Goal: Task Accomplishment & Management: Use online tool/utility

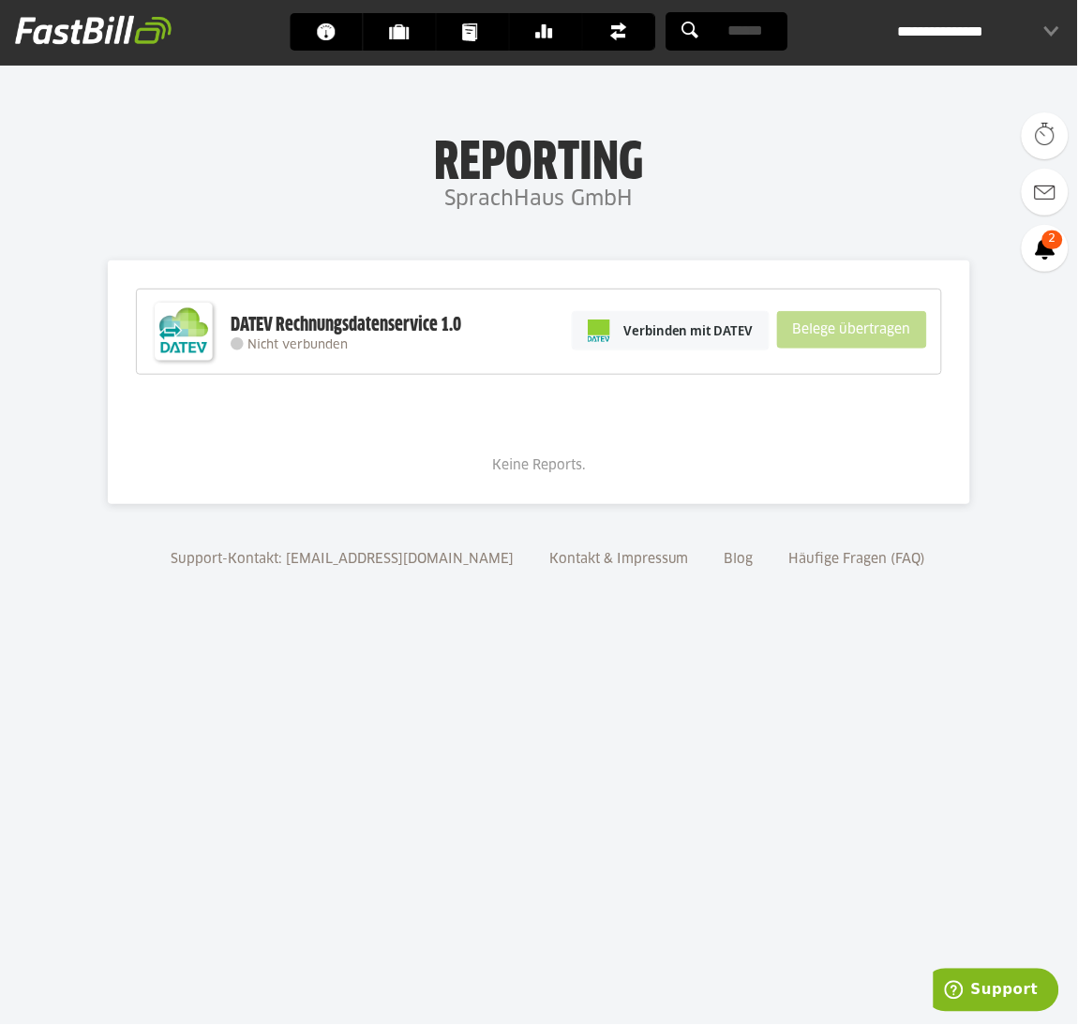
click at [871, 469] on div "Keine Reports." at bounding box center [539, 439] width 806 height 73
click at [401, 336] on div "DATEV Rechnungsdatenservice 1.0" at bounding box center [346, 325] width 231 height 24
click at [160, 343] on img at bounding box center [183, 331] width 75 height 75
click at [299, 351] on div "DATEV Rechnungsdatenservice 1.0 Nicht verbunden Verbinden mit DATEV Belege über…" at bounding box center [539, 332] width 806 height 86
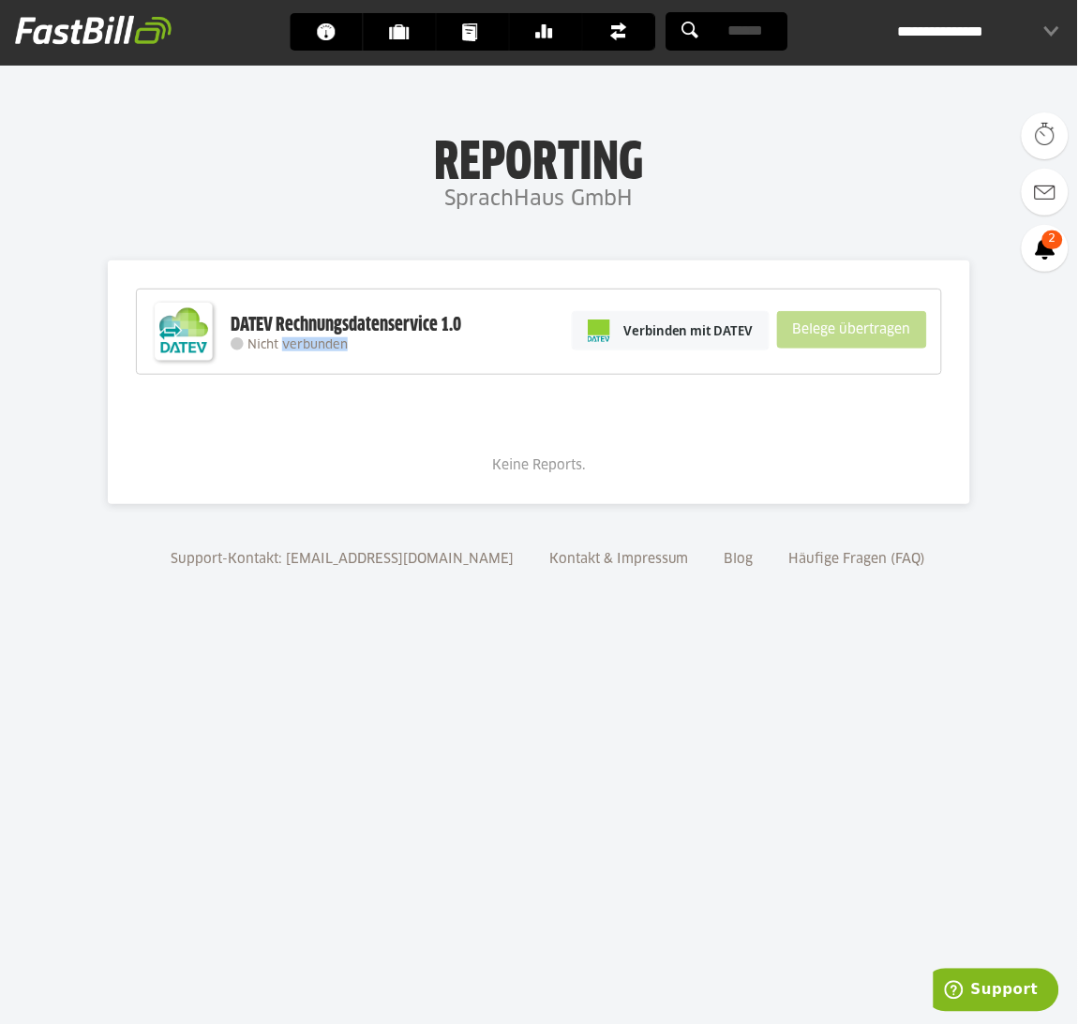
click at [299, 351] on div "DATEV Rechnungsdatenservice 1.0 Nicht verbunden Verbinden mit DATEV Belege über…" at bounding box center [539, 332] width 806 height 86
click at [981, 39] on div "**********" at bounding box center [978, 31] width 161 height 37
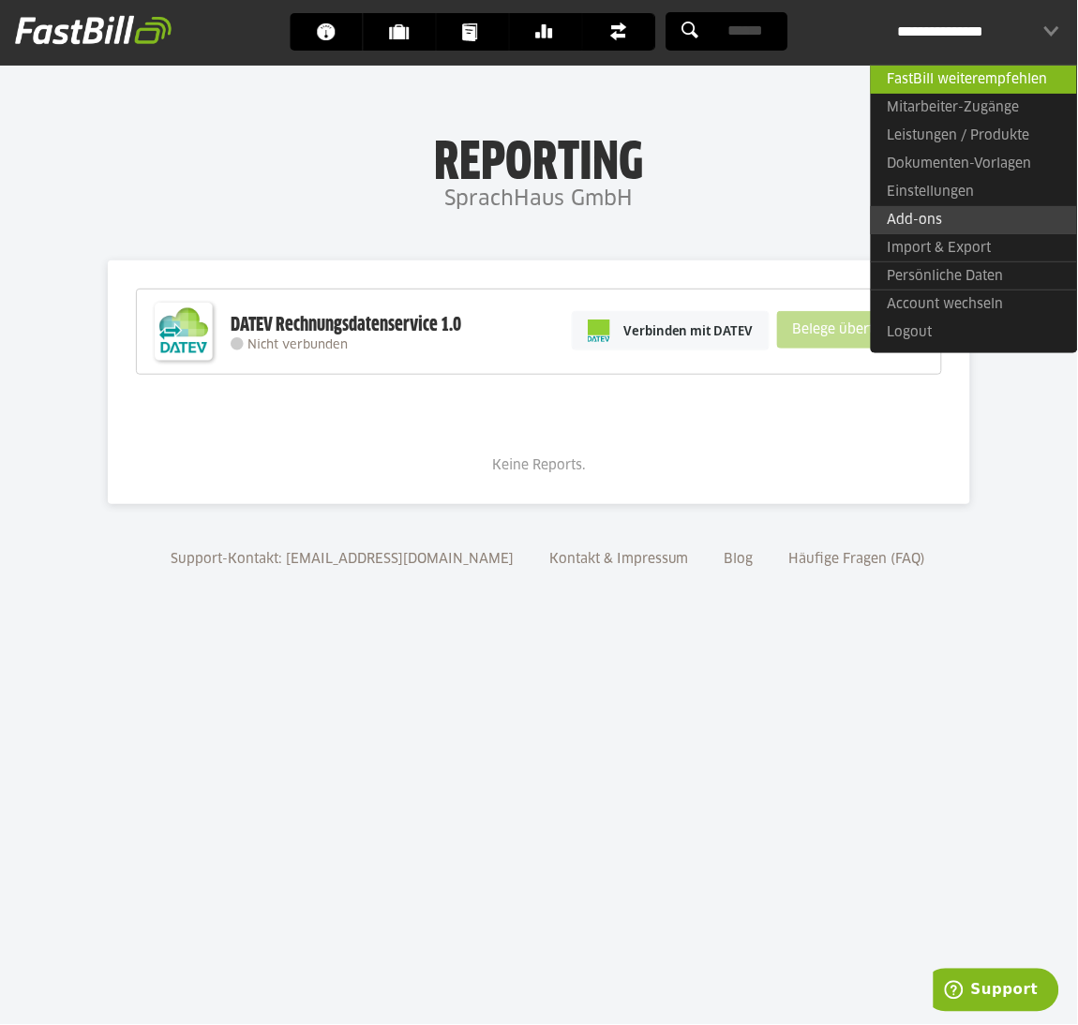
click at [949, 230] on link "Add-ons" at bounding box center [974, 220] width 206 height 28
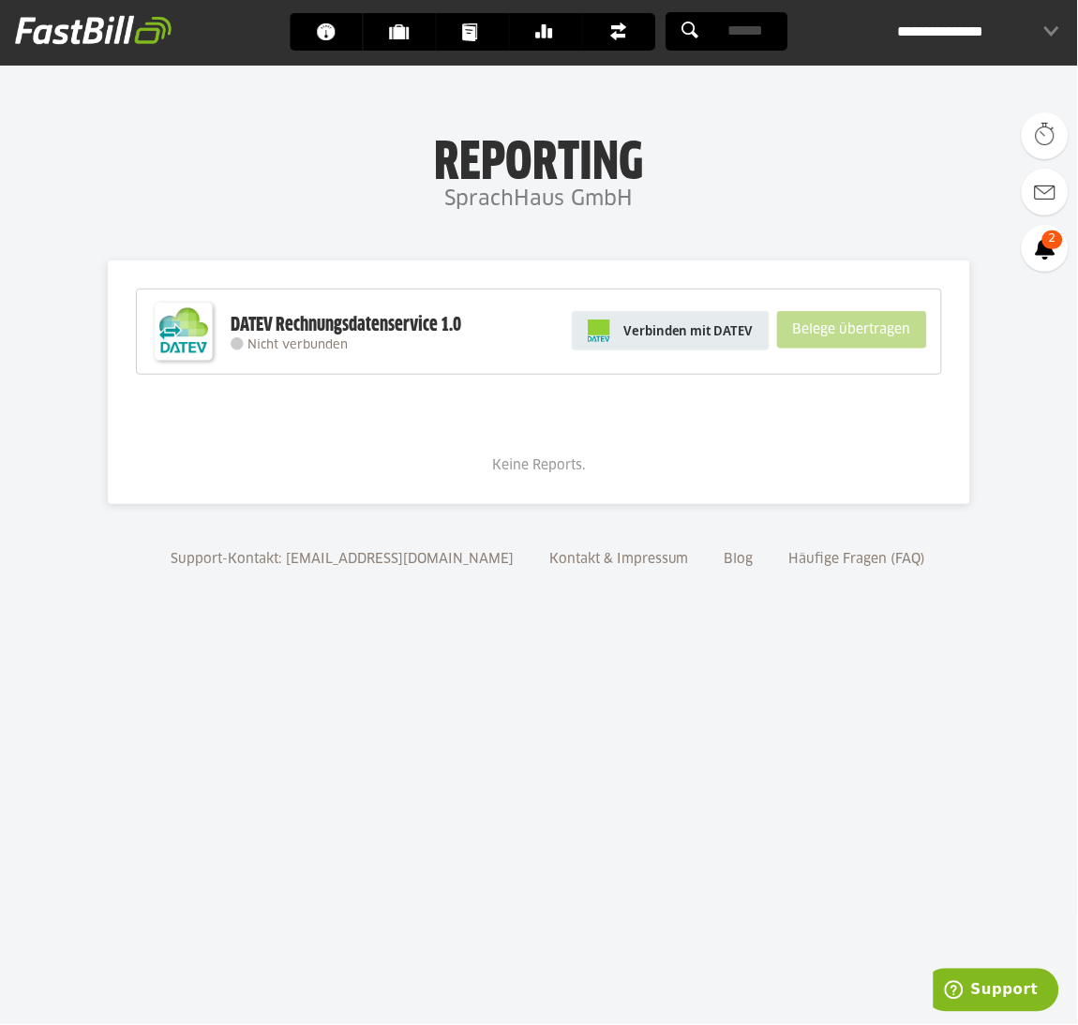
click at [640, 338] on span "Verbinden mit DATEV" at bounding box center [688, 330] width 130 height 19
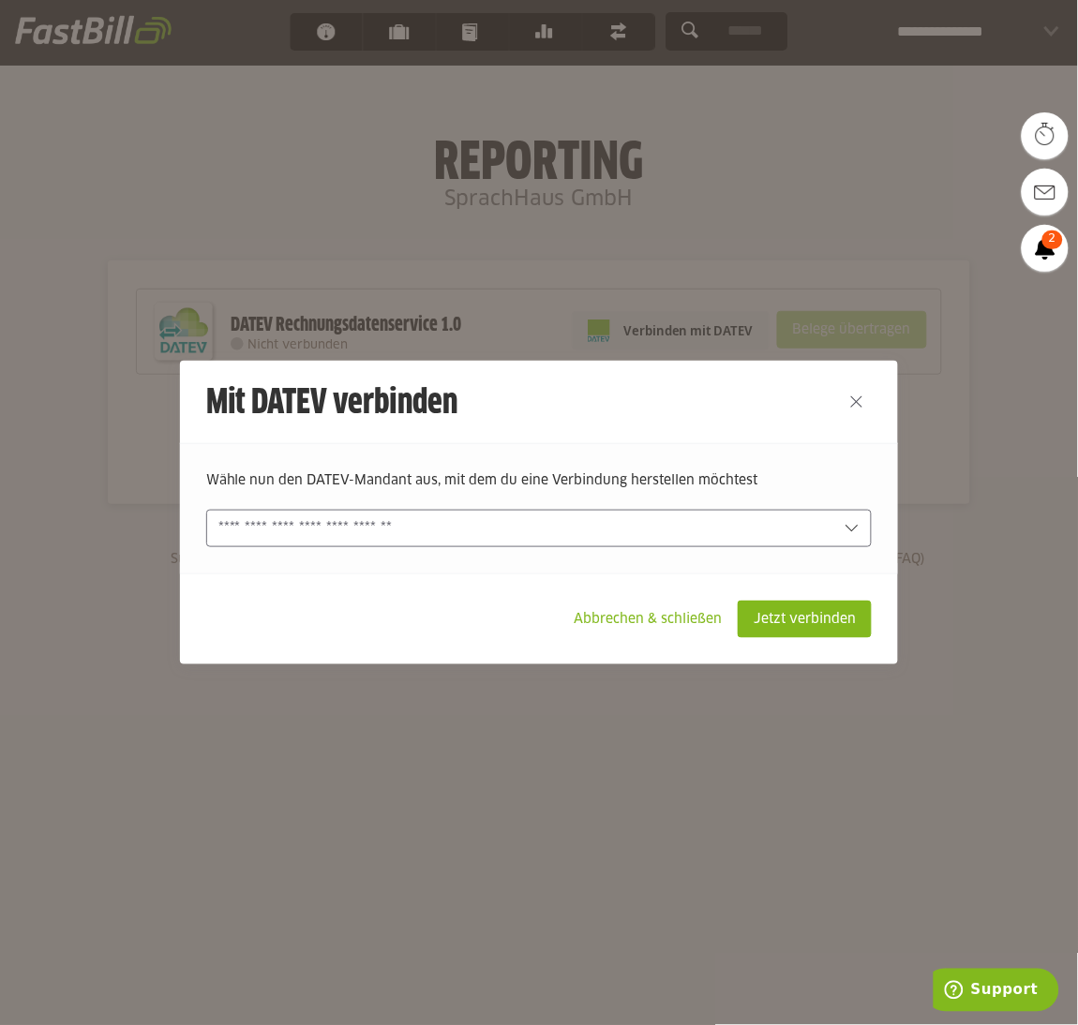
click at [419, 536] on input "text" at bounding box center [526, 528] width 616 height 21
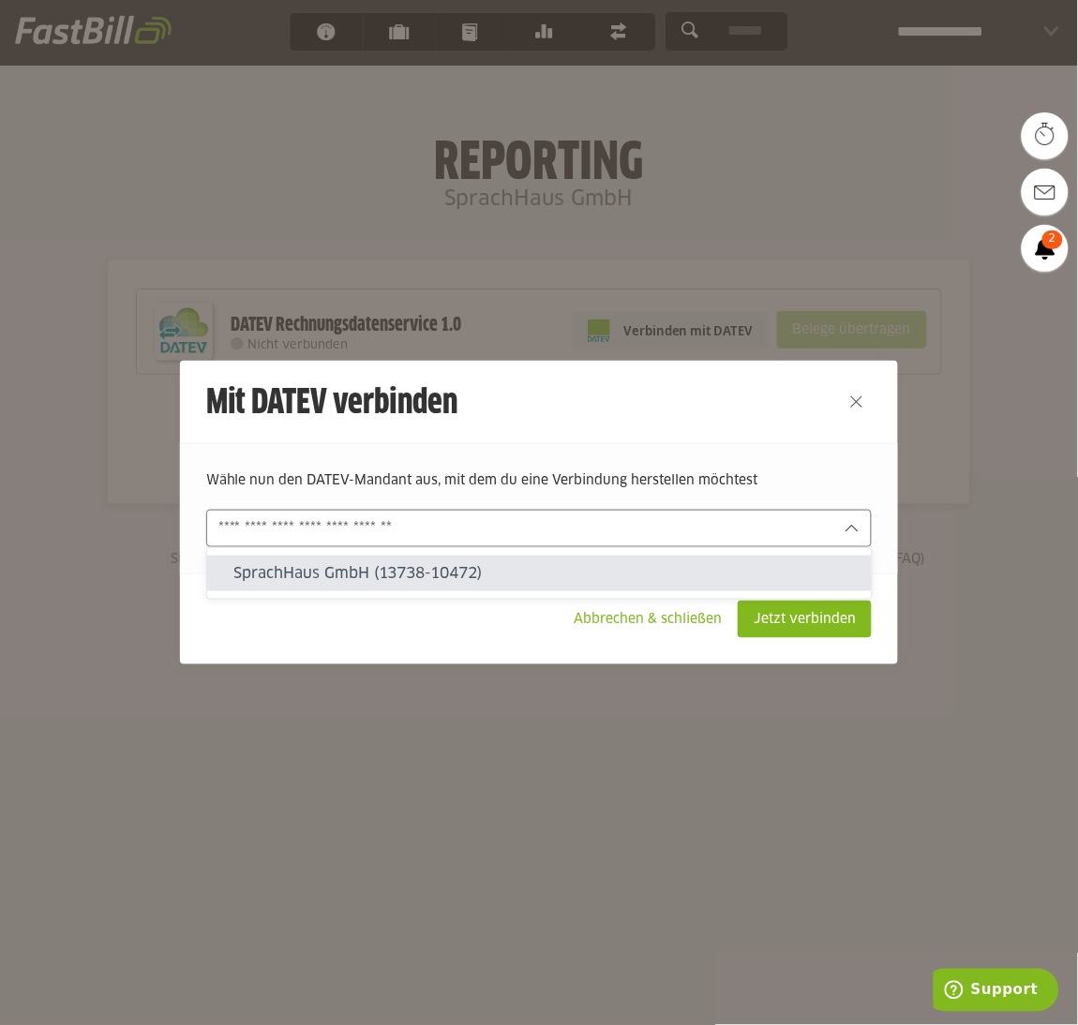
click at [403, 561] on div "SprachHaus GmbH (13738-10472)" at bounding box center [539, 574] width 664 height 36
type input "**********"
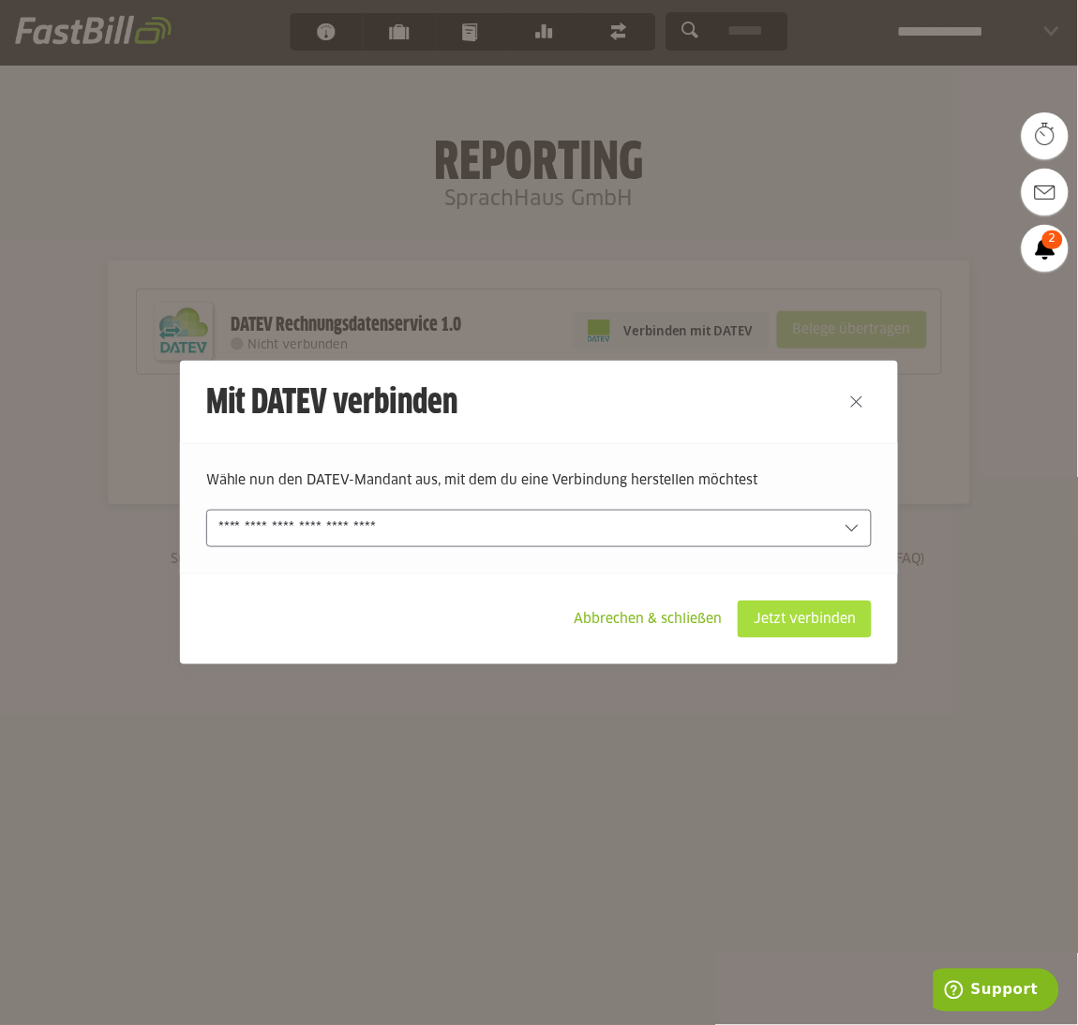
click at [806, 625] on slot "Jetzt verbinden" at bounding box center [804, 620] width 132 height 36
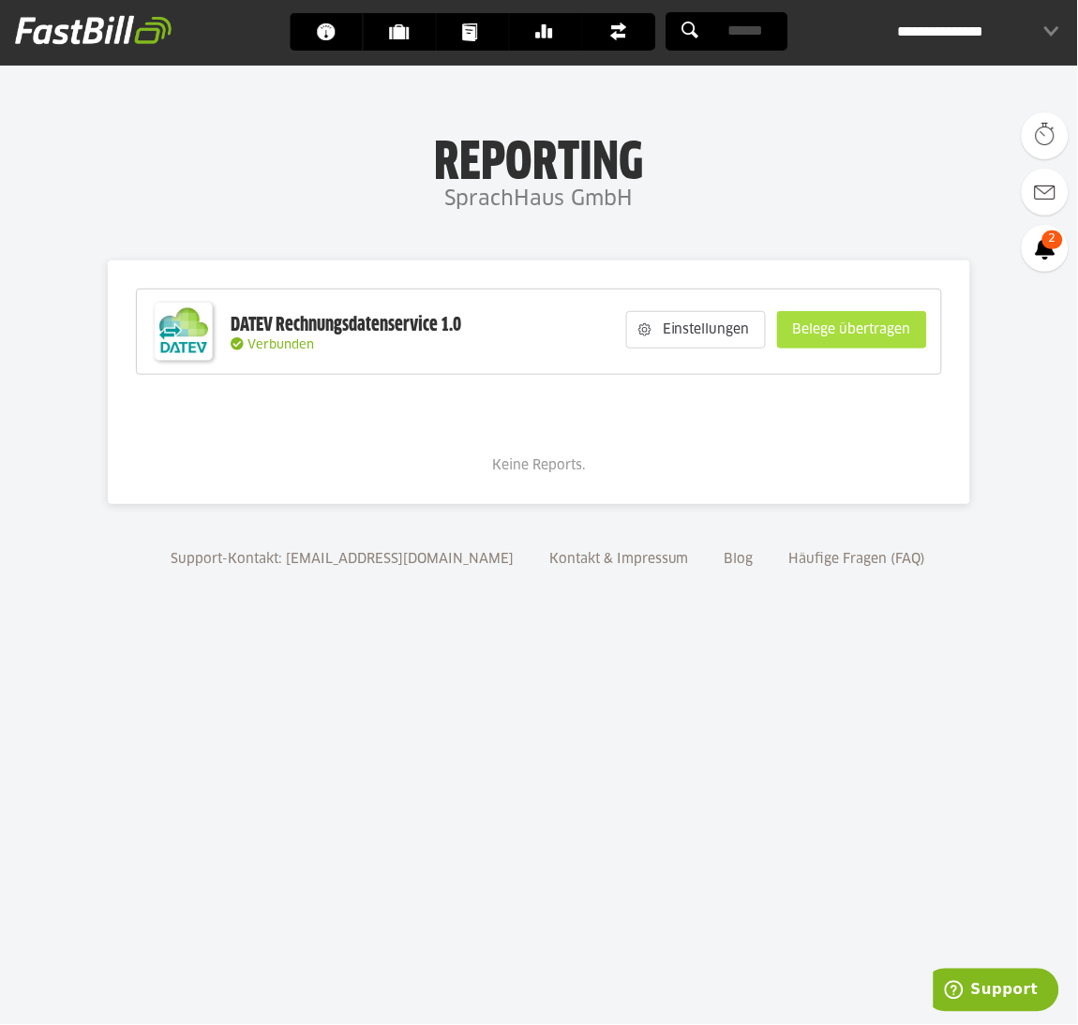
click at [886, 327] on slot "Belege übertragen" at bounding box center [852, 330] width 148 height 36
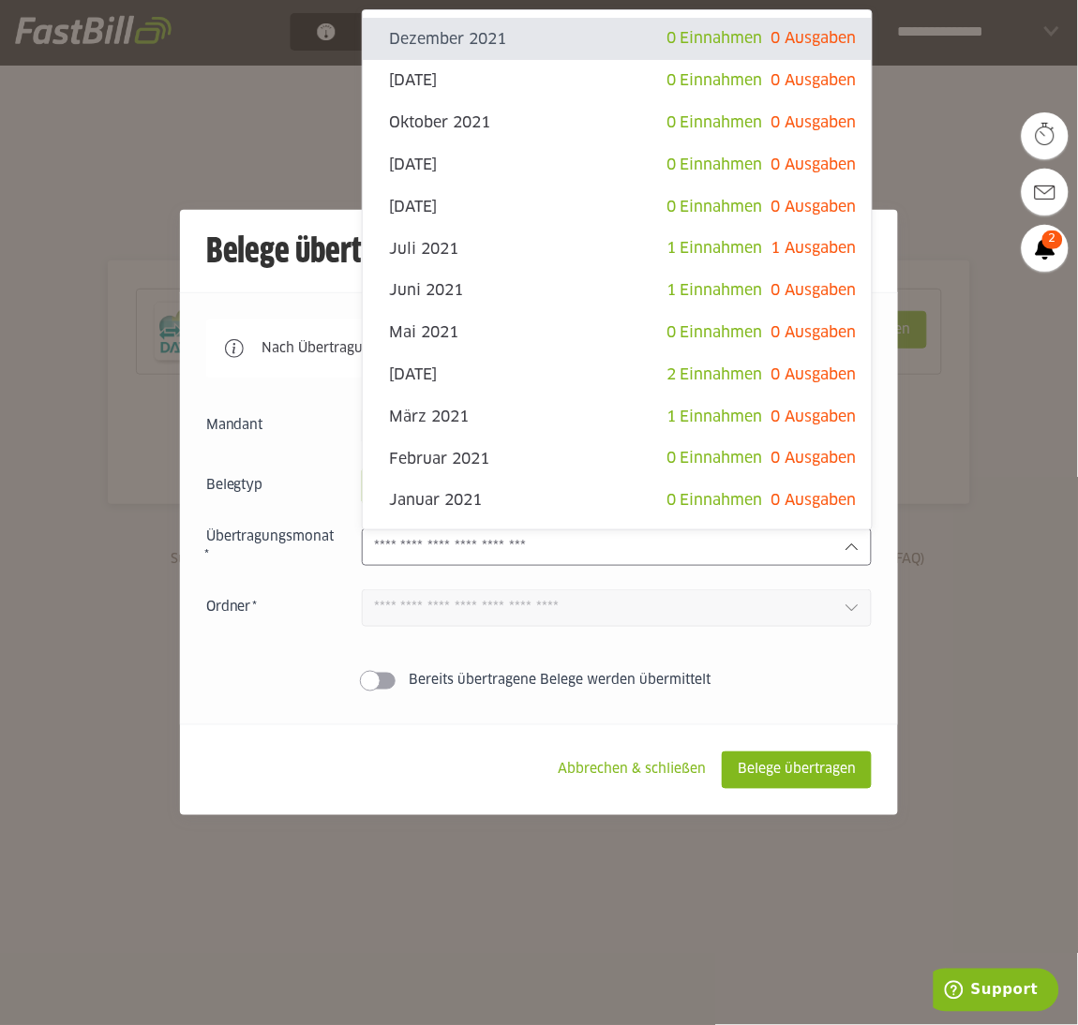
click at [863, 546] on div at bounding box center [617, 546] width 511 height 37
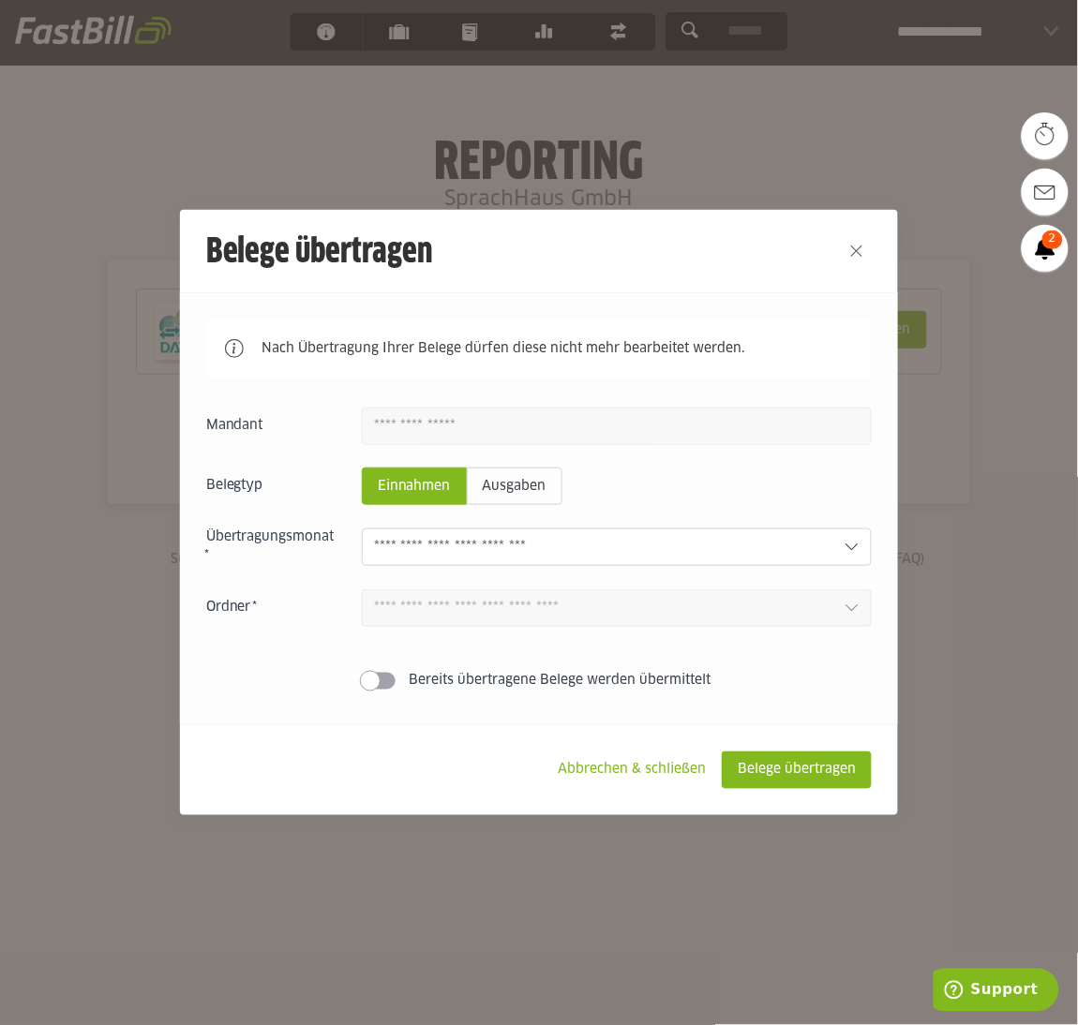
click at [1009, 489] on div at bounding box center [539, 512] width 1078 height 1025
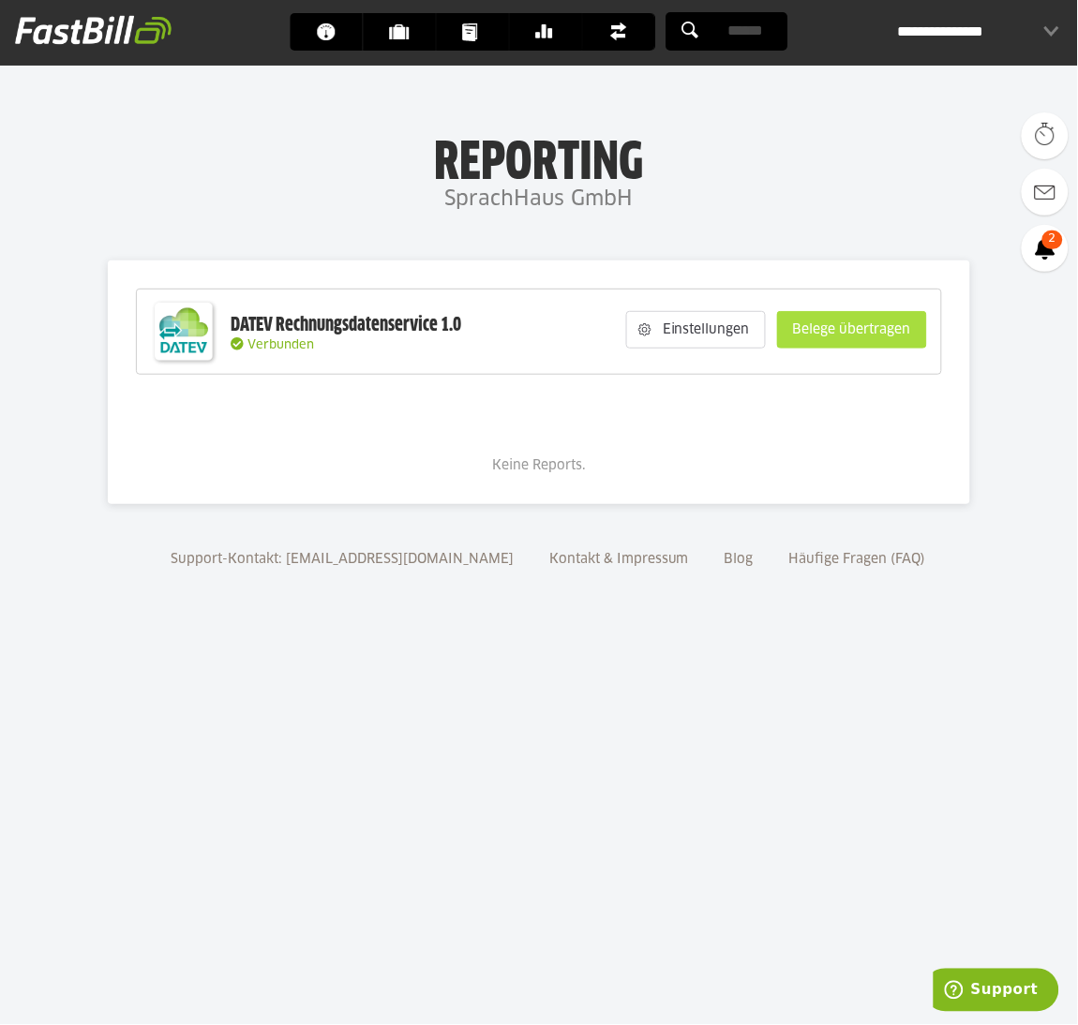
click at [880, 344] on slot "Belege übertragen" at bounding box center [852, 330] width 148 height 36
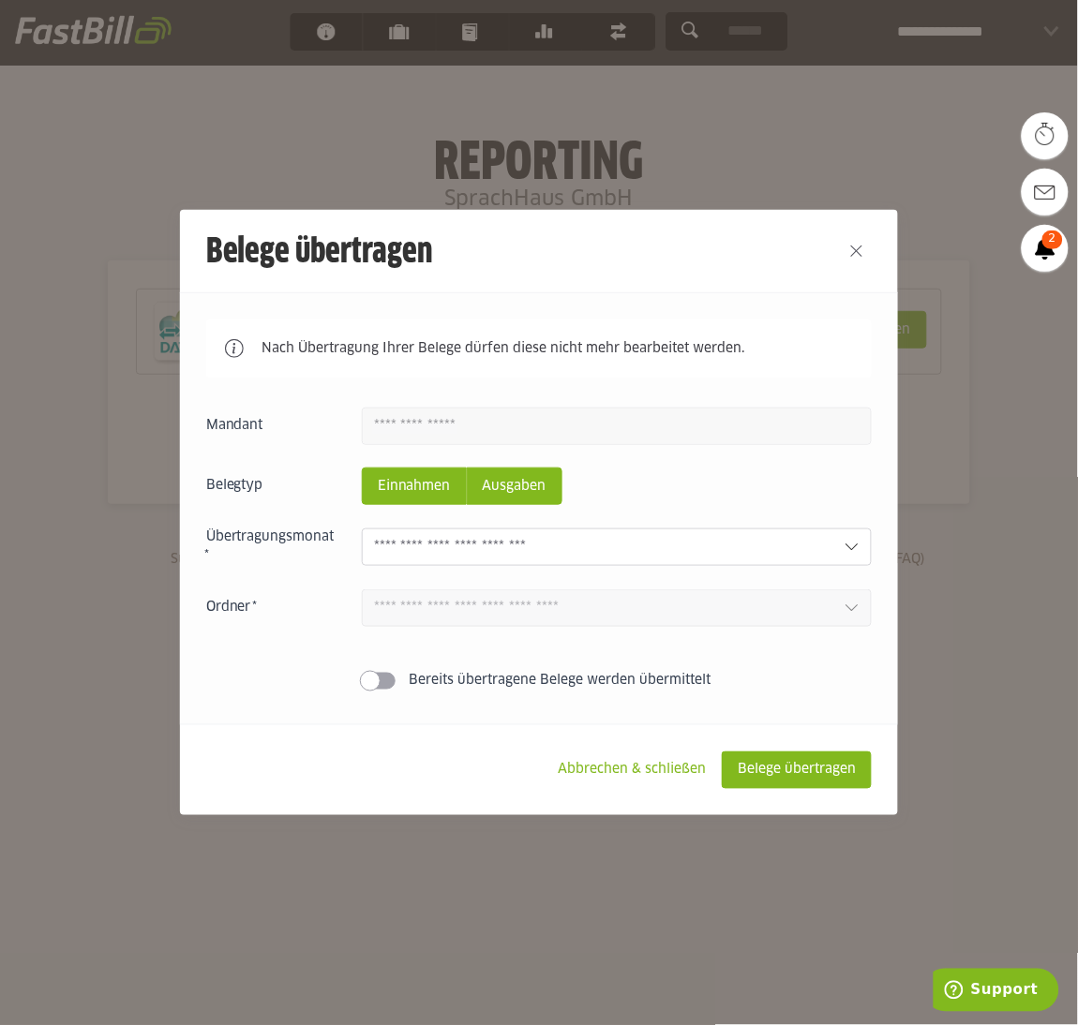
click at [527, 488] on slot "Ausgaben" at bounding box center [515, 487] width 94 height 36
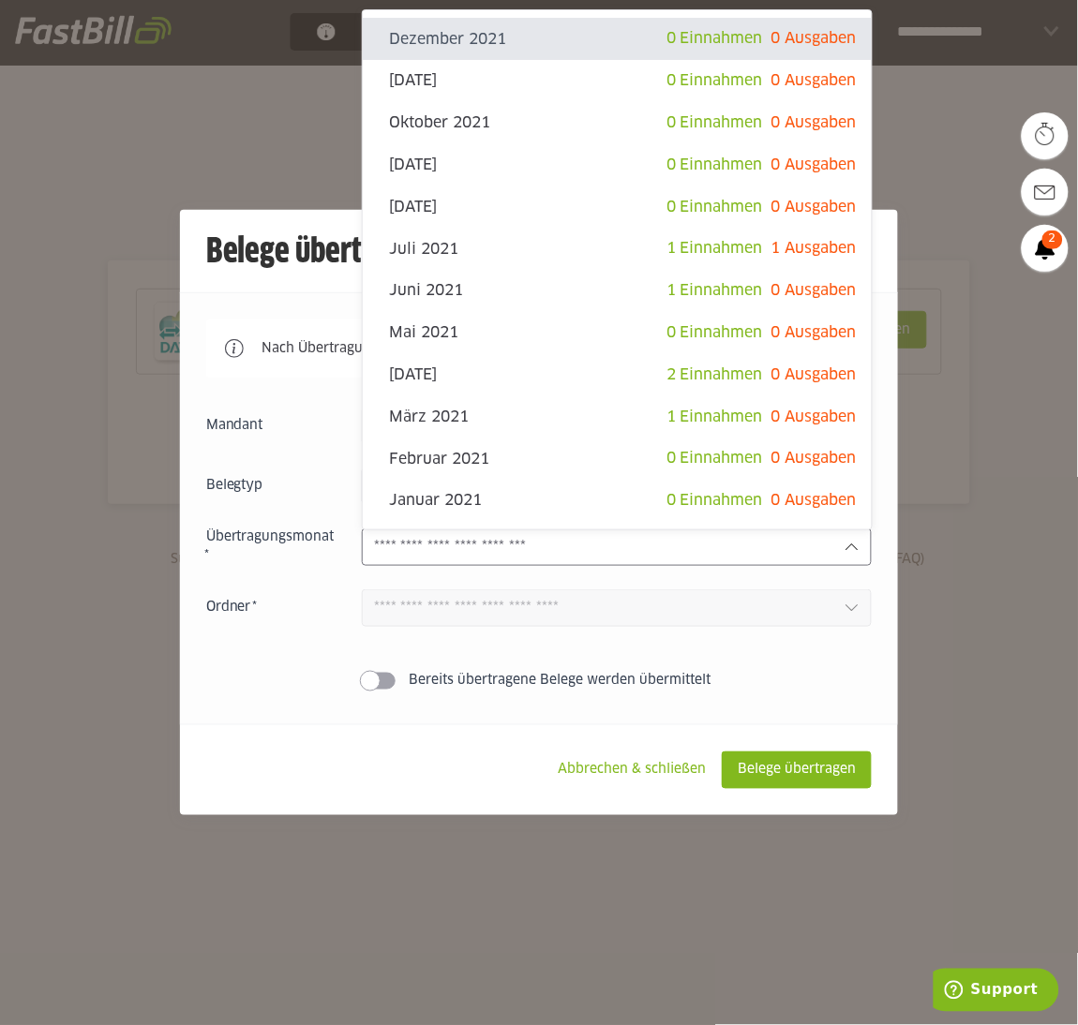
click at [719, 544] on input "text" at bounding box center [602, 547] width 456 height 21
type sl-option "2021-12"
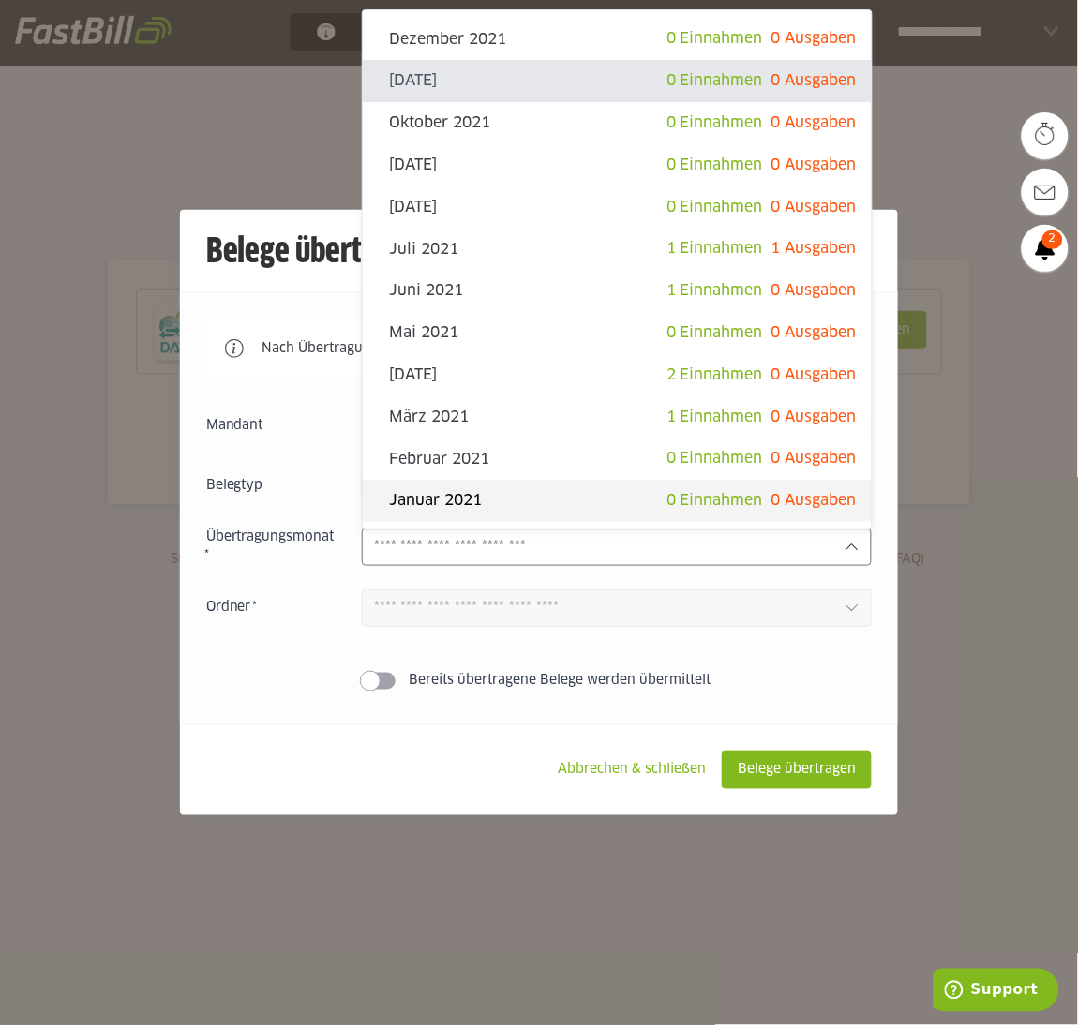
type sl-option "2021-11"
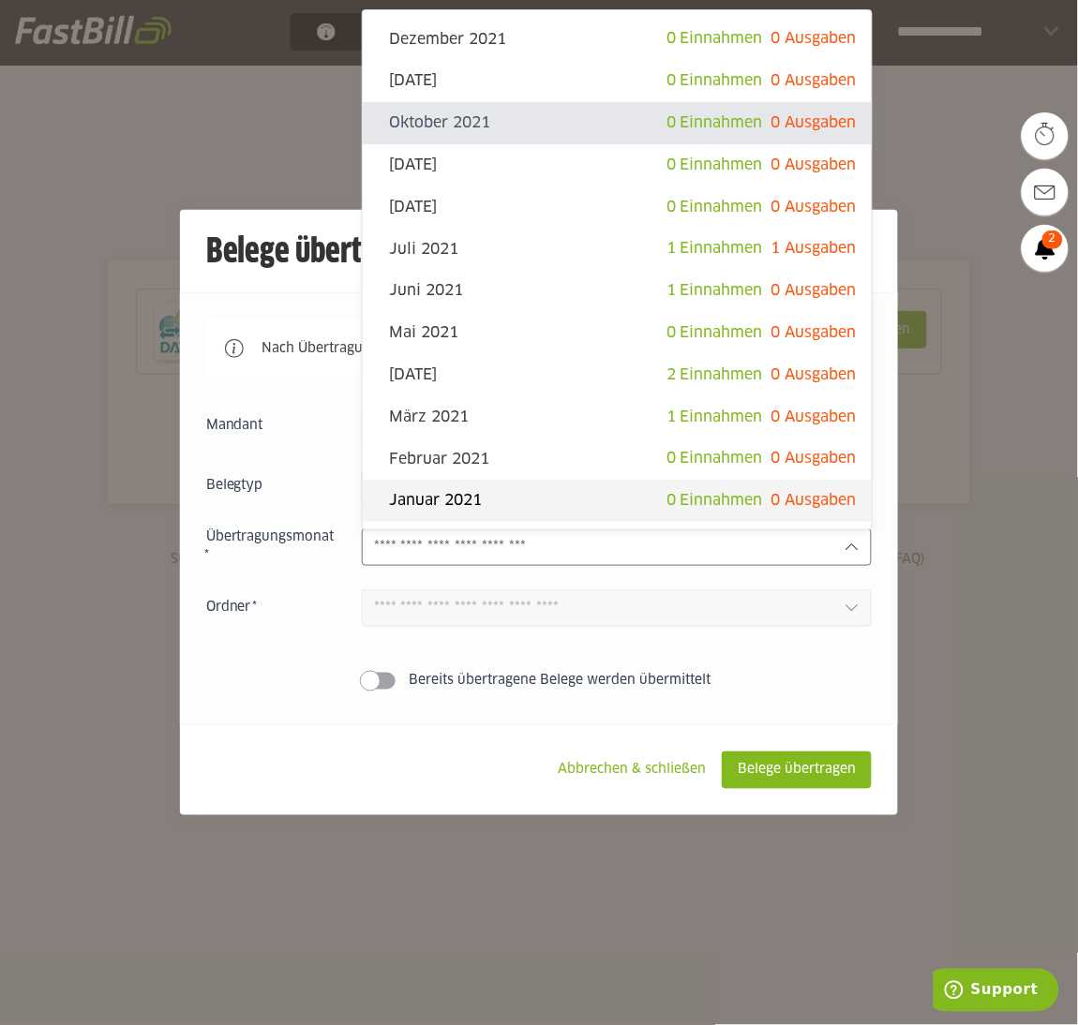
type sl-option "2021-10"
type sl-option "2021-09"
type sl-option "2021-08"
type sl-option "2021-07"
type sl-option "2021-06"
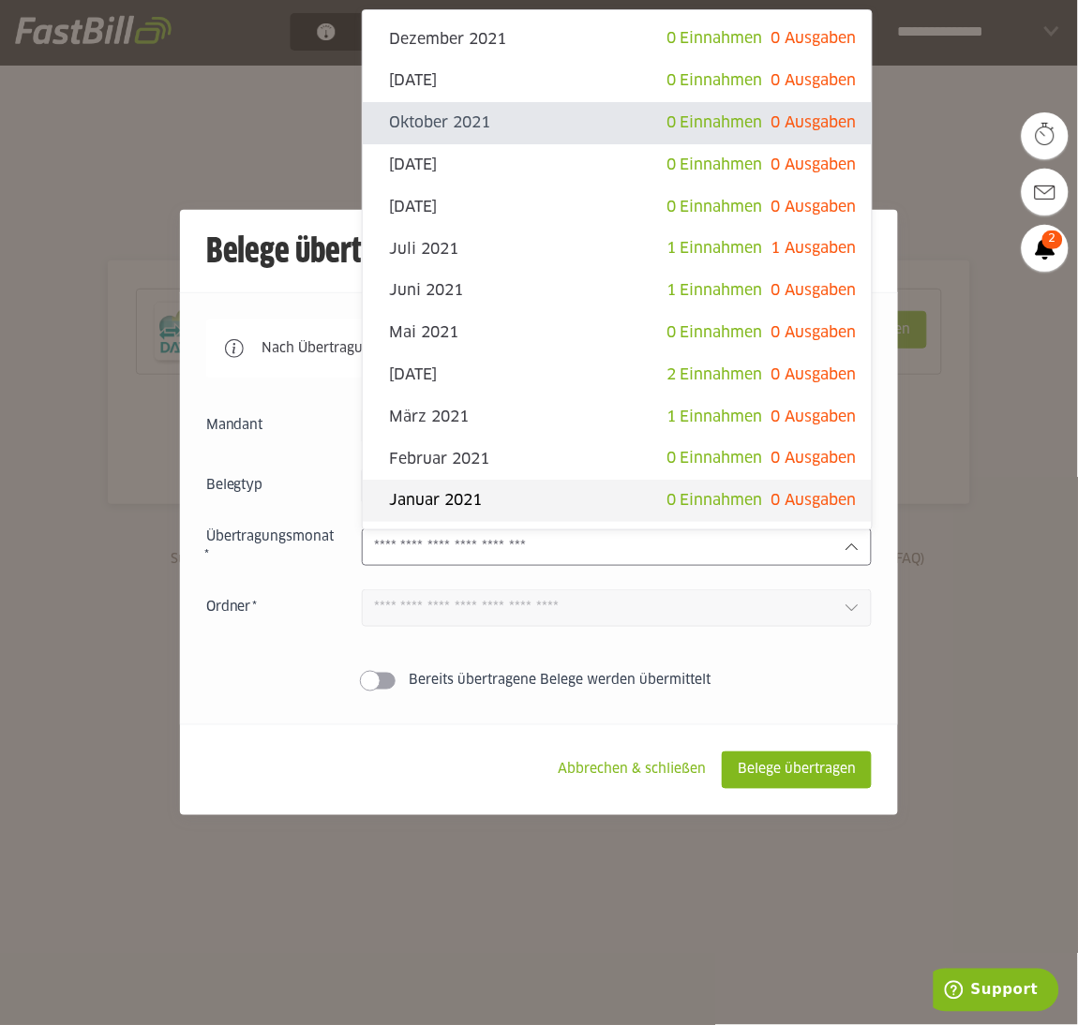
type sl-option "2021-05"
type sl-option "2021-04"
type sl-option "2021-03"
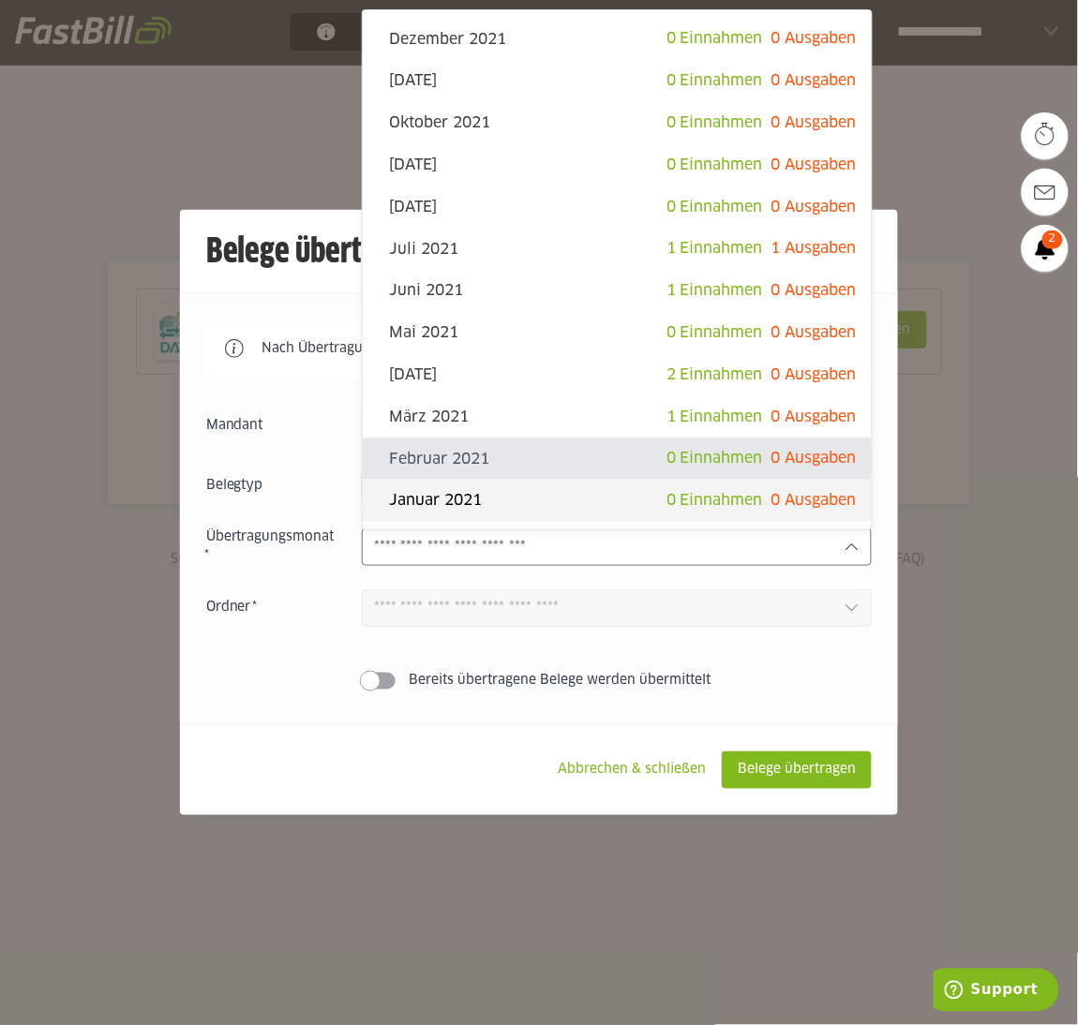
type sl-option "2021-02"
type sl-option "2021-01"
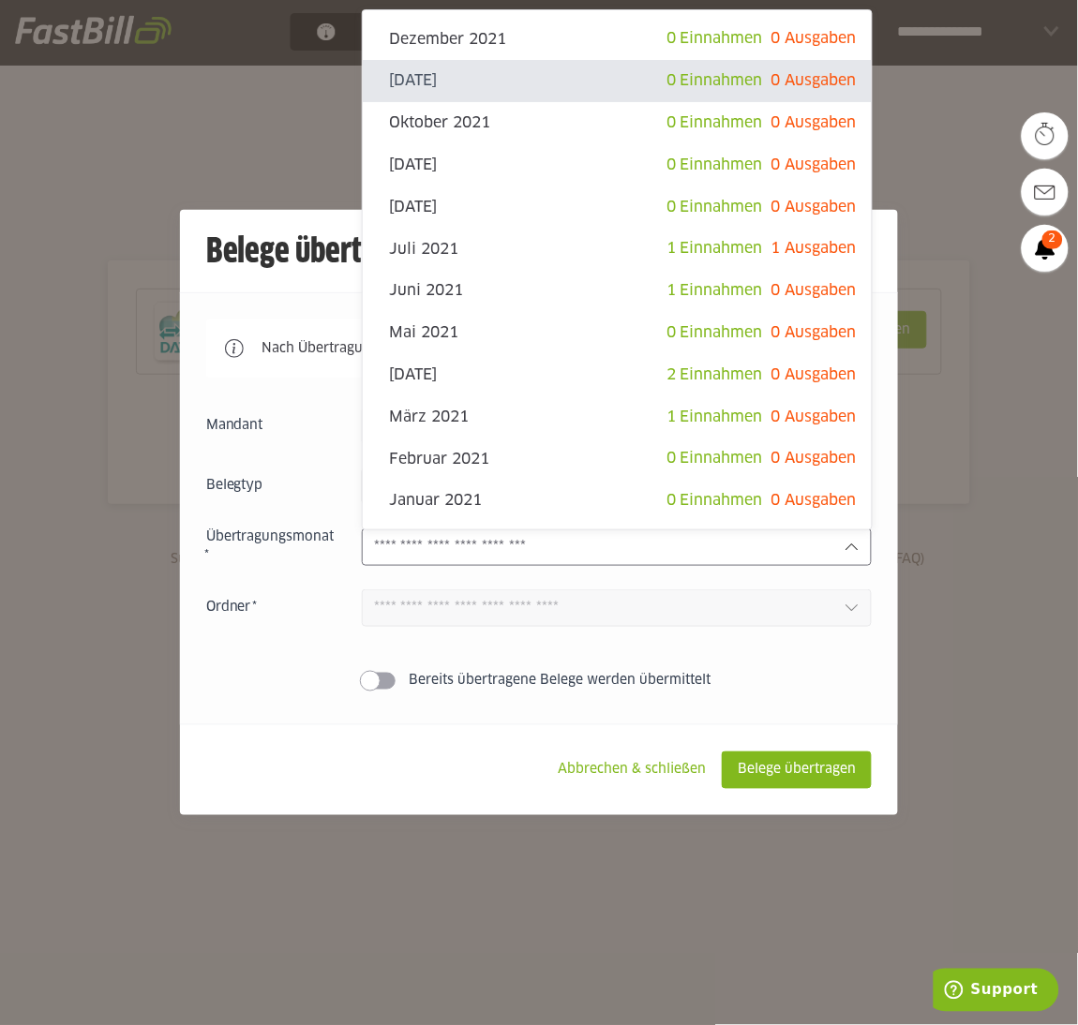
click at [280, 665] on div "Einnahmen Ausgaben Dezember 2021 0 Einnahmen 0 Ausgaben November 2021 0 Einnahm…" at bounding box center [539, 553] width 666 height 290
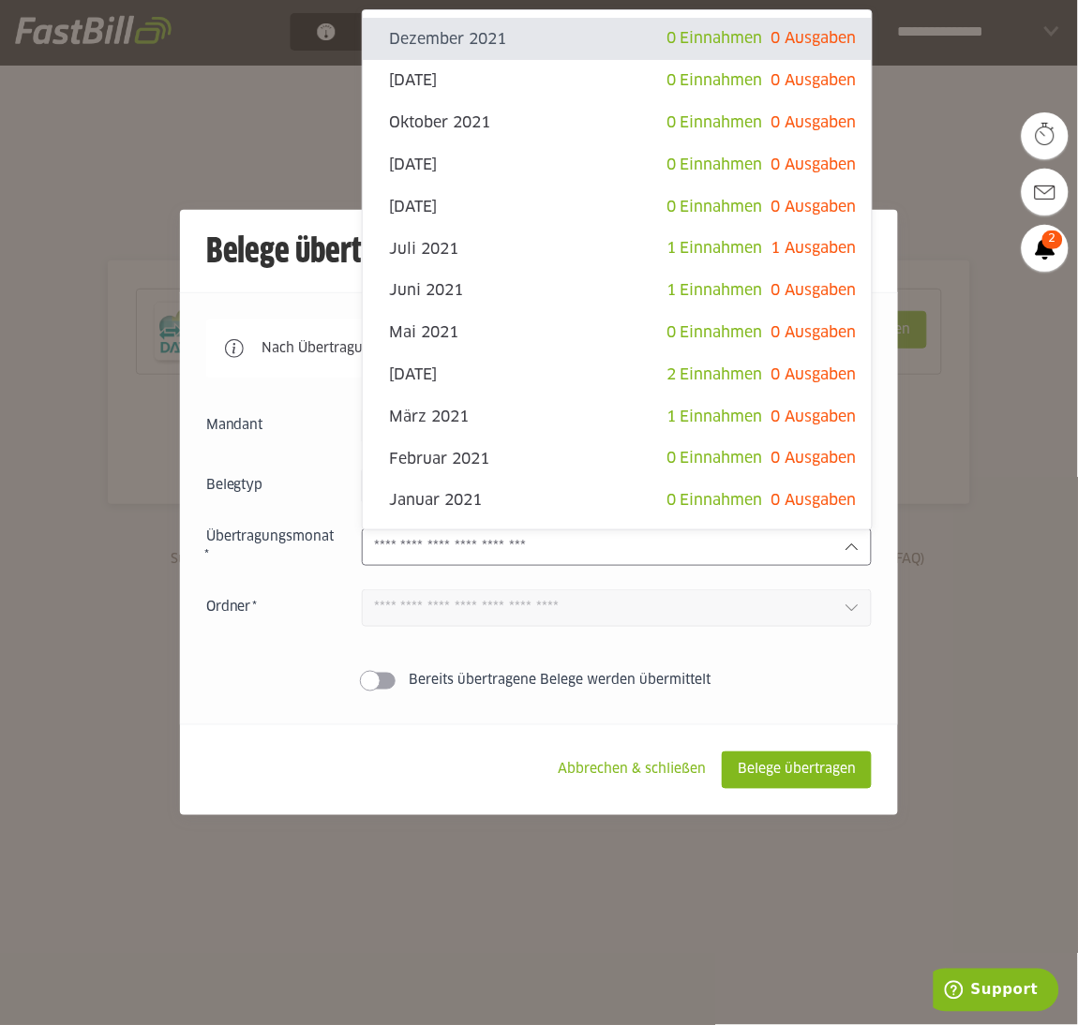
click at [733, 551] on input "text" at bounding box center [602, 547] width 456 height 21
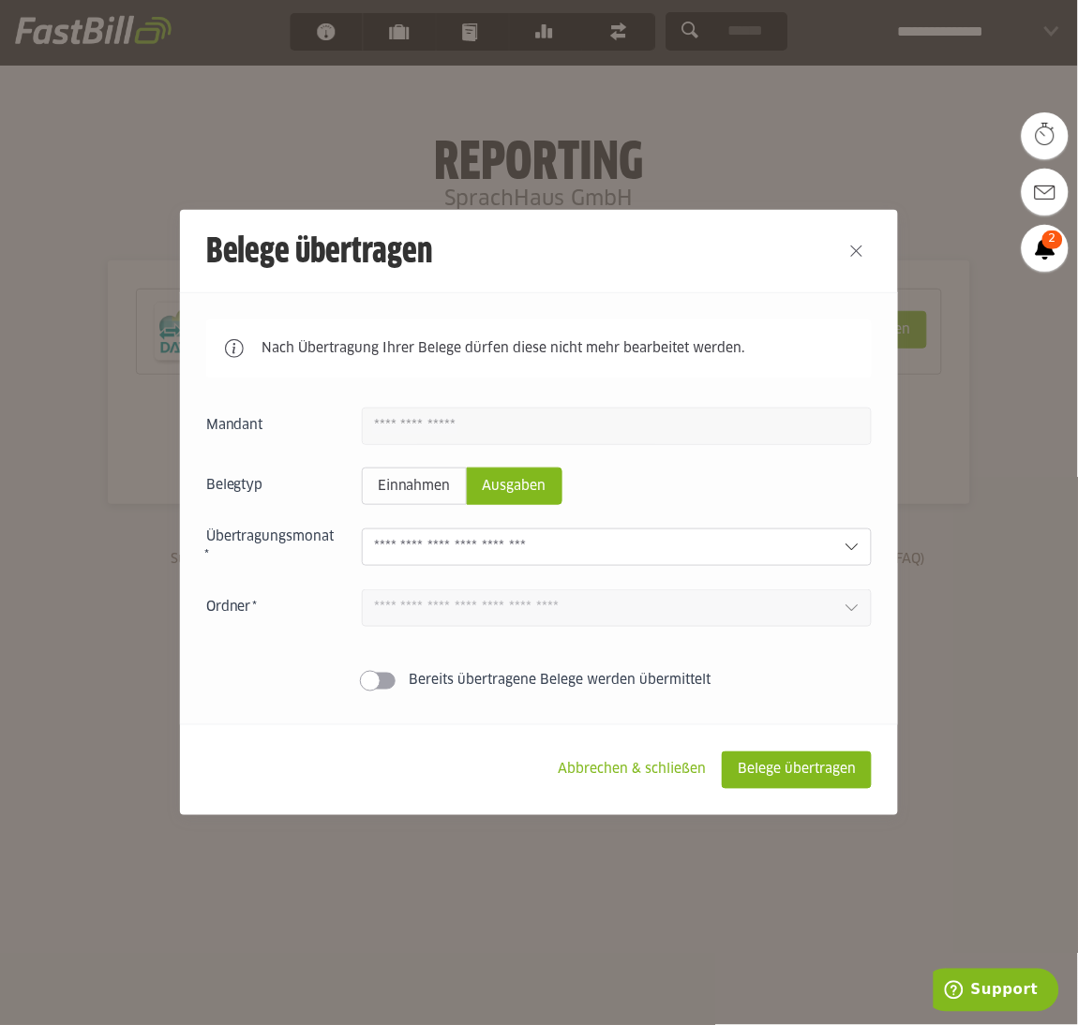
click at [1031, 430] on div at bounding box center [539, 512] width 1078 height 1025
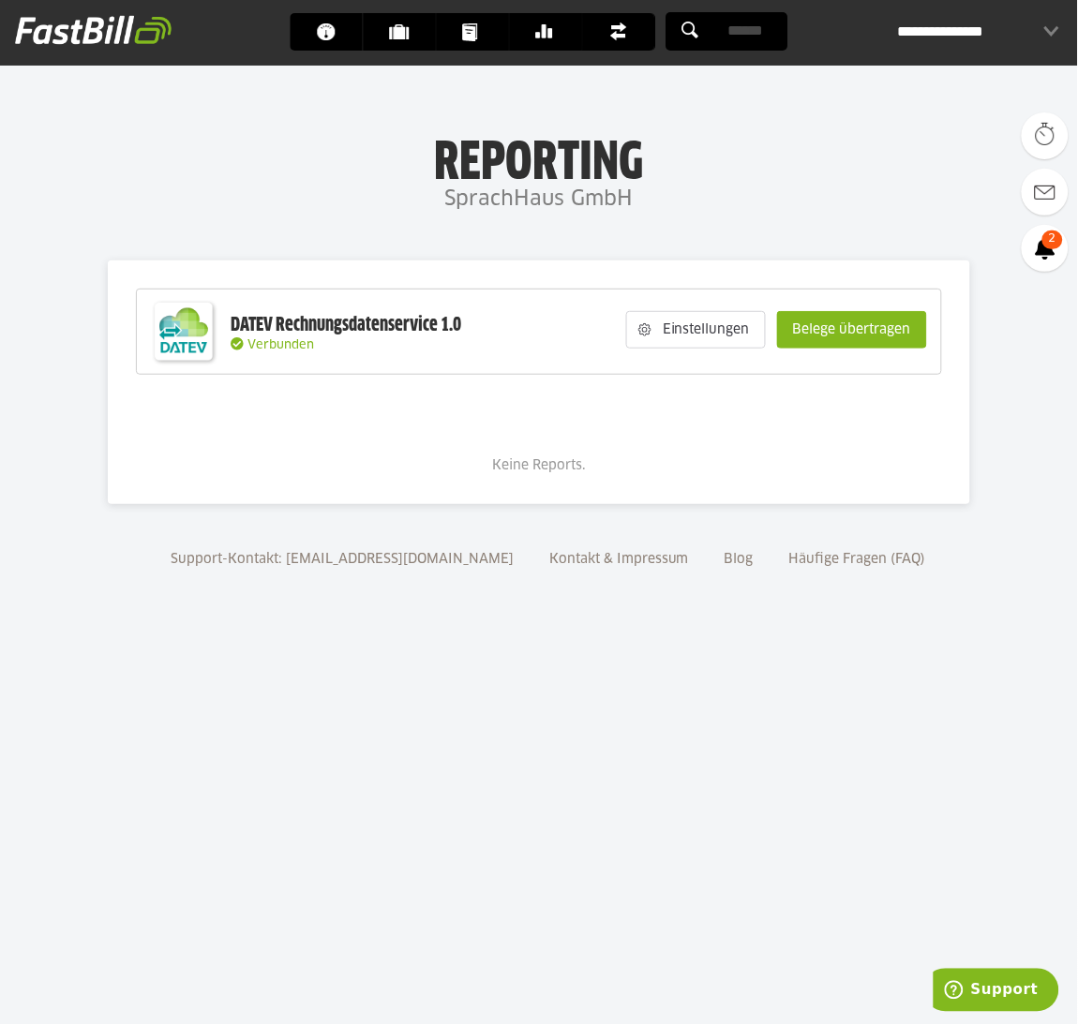
click at [754, 810] on body "Dashboard Kunden Dokumente Banking Finanzen Add-ons" at bounding box center [539, 512] width 1078 height 1025
